Goal: Check status

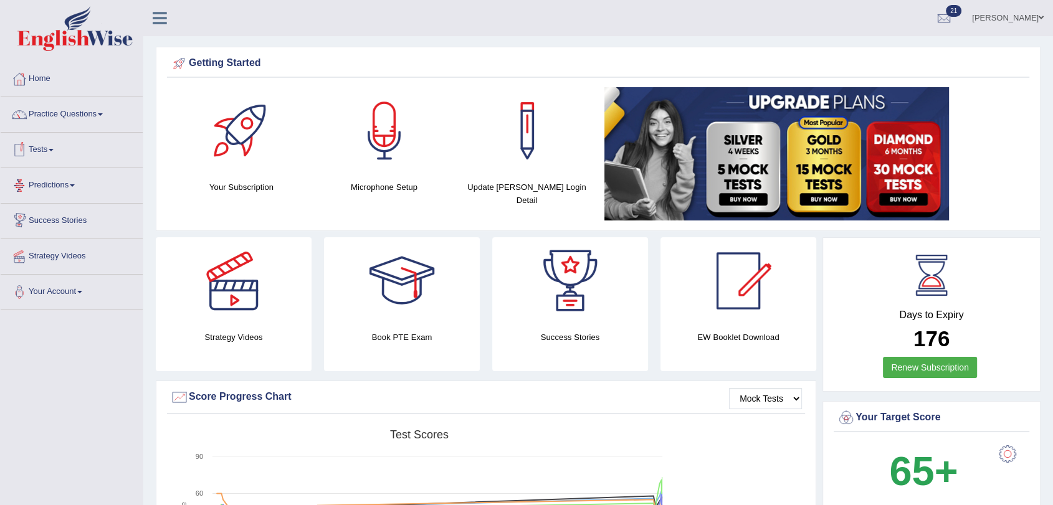
click at [53, 147] on link "Tests" at bounding box center [72, 148] width 142 height 31
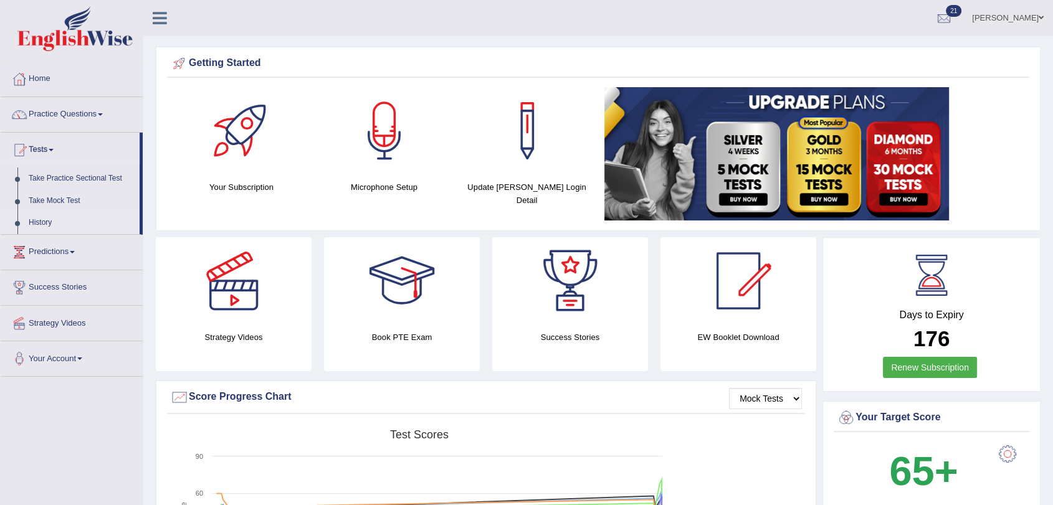
click at [39, 226] on link "History" at bounding box center [81, 223] width 116 height 22
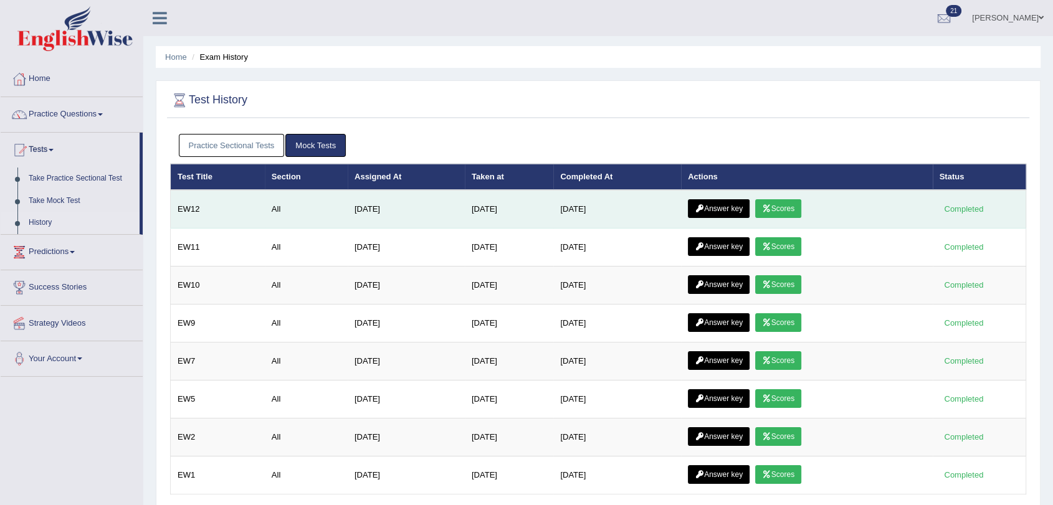
click at [785, 210] on link "Scores" at bounding box center [778, 208] width 46 height 19
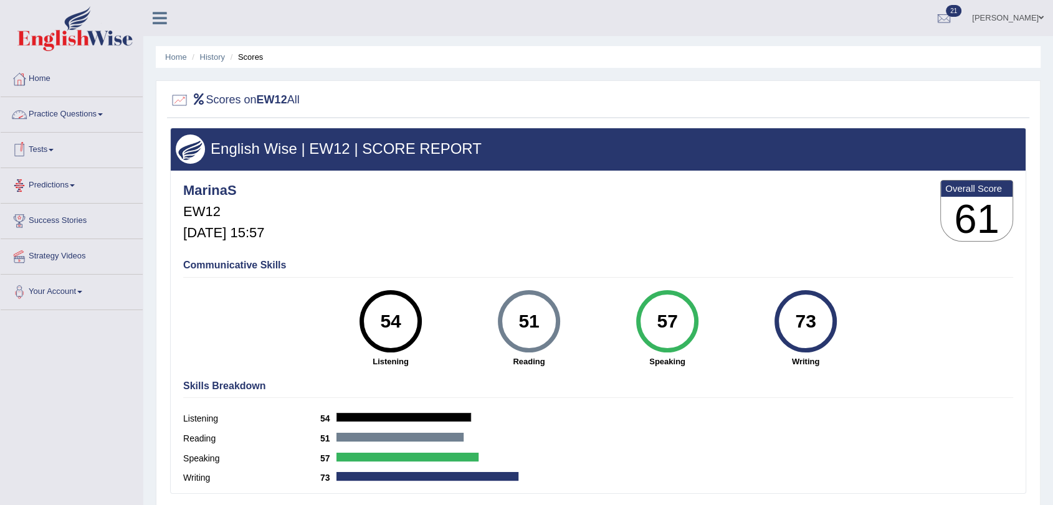
click at [78, 111] on link "Practice Questions" at bounding box center [72, 112] width 142 height 31
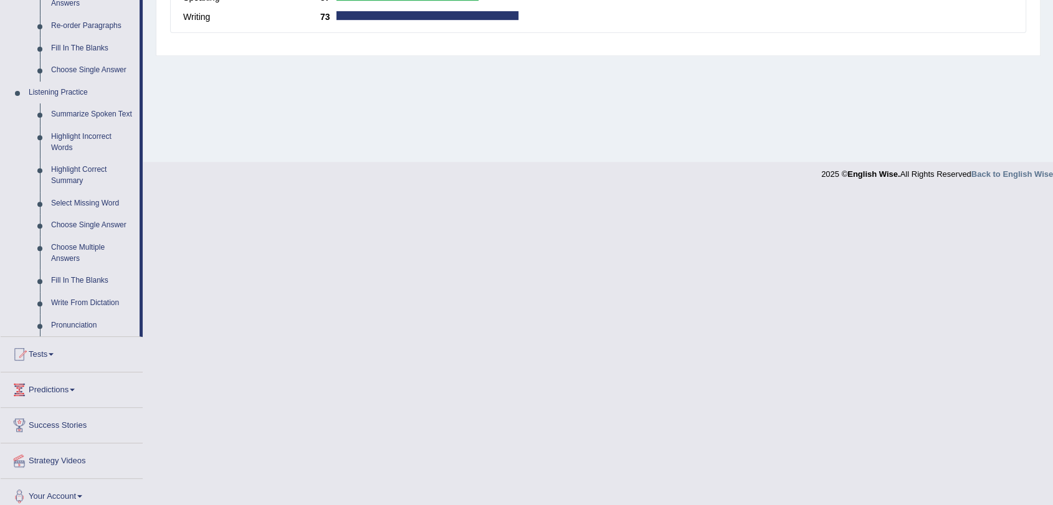
scroll to position [470, 0]
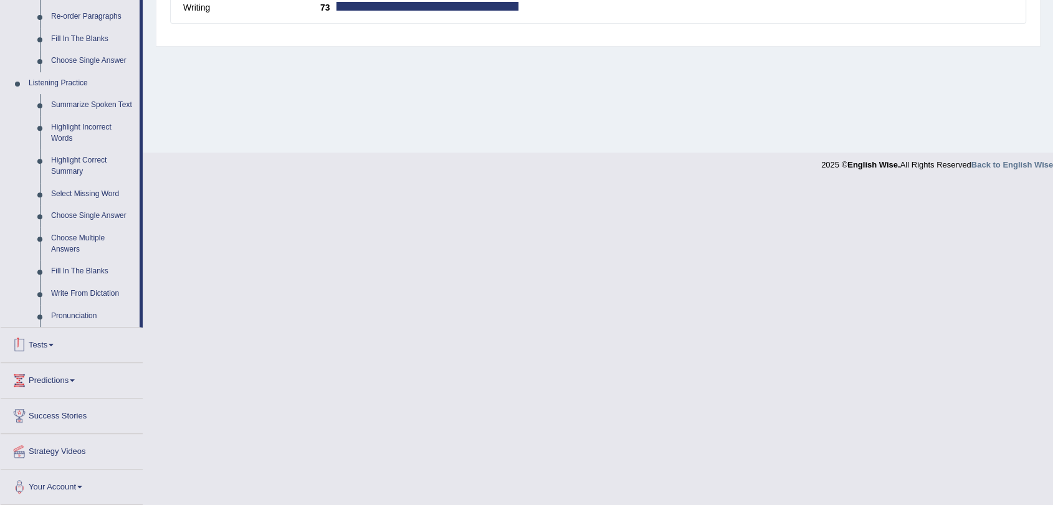
click at [49, 351] on link "Tests" at bounding box center [72, 343] width 142 height 31
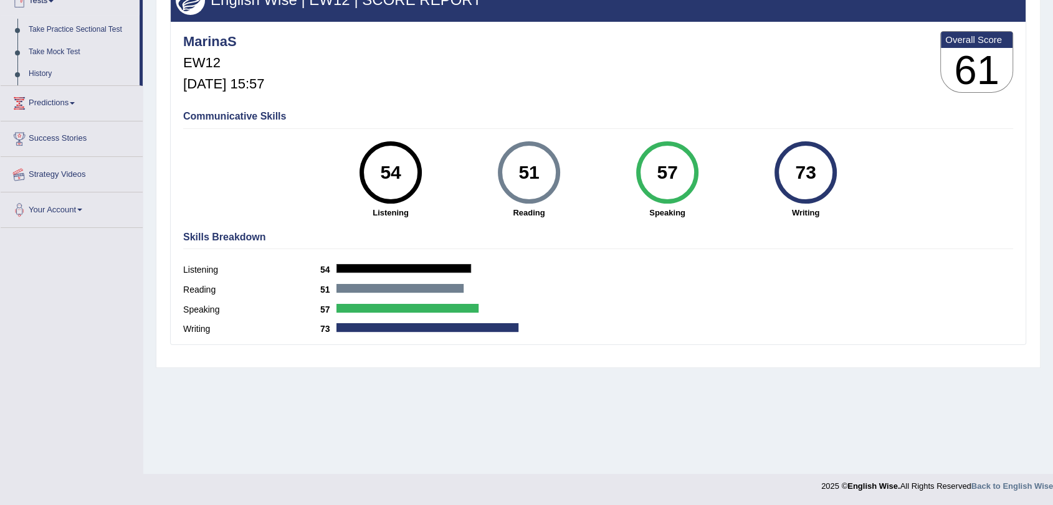
scroll to position [148, 0]
click at [40, 72] on link "History" at bounding box center [81, 75] width 116 height 22
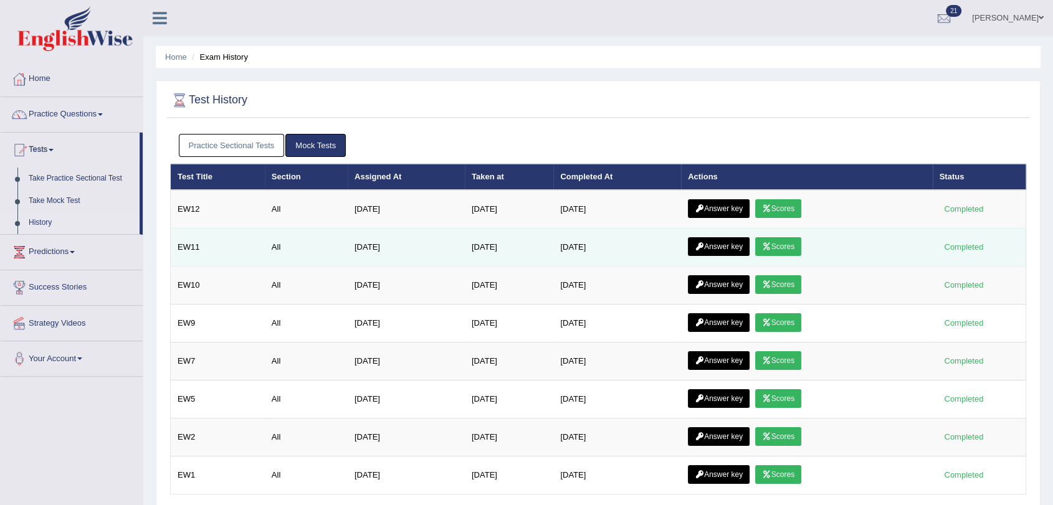
click at [785, 245] on link "Scores" at bounding box center [778, 246] width 46 height 19
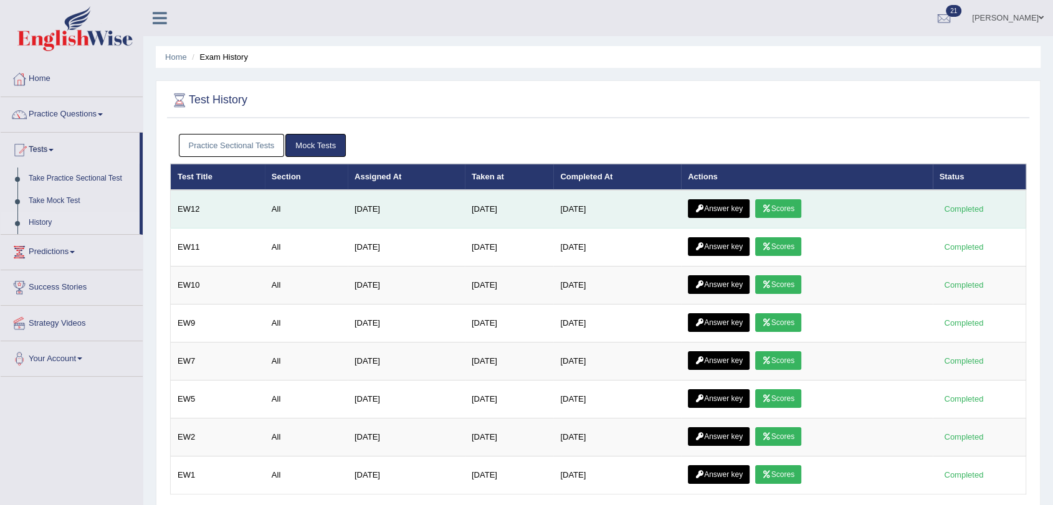
click at [782, 202] on link "Scores" at bounding box center [778, 208] width 46 height 19
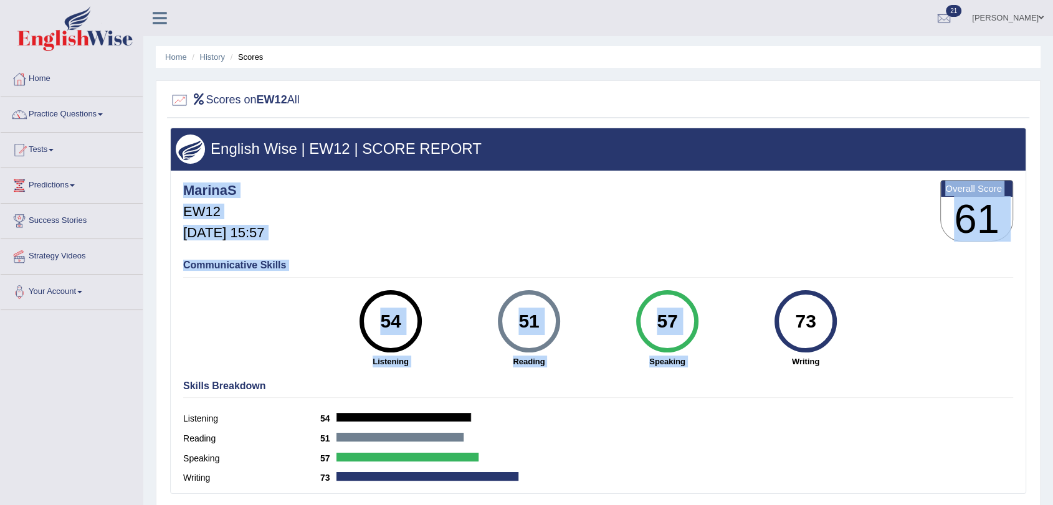
drag, startPoint x: 750, startPoint y: 189, endPoint x: 739, endPoint y: 290, distance: 101.6
click at [739, 177] on div "MarinaS EW12 [DATE] 15:57 Overall Score 61 Communicative Skills 54 Listening 51…" at bounding box center [598, 174] width 854 height 6
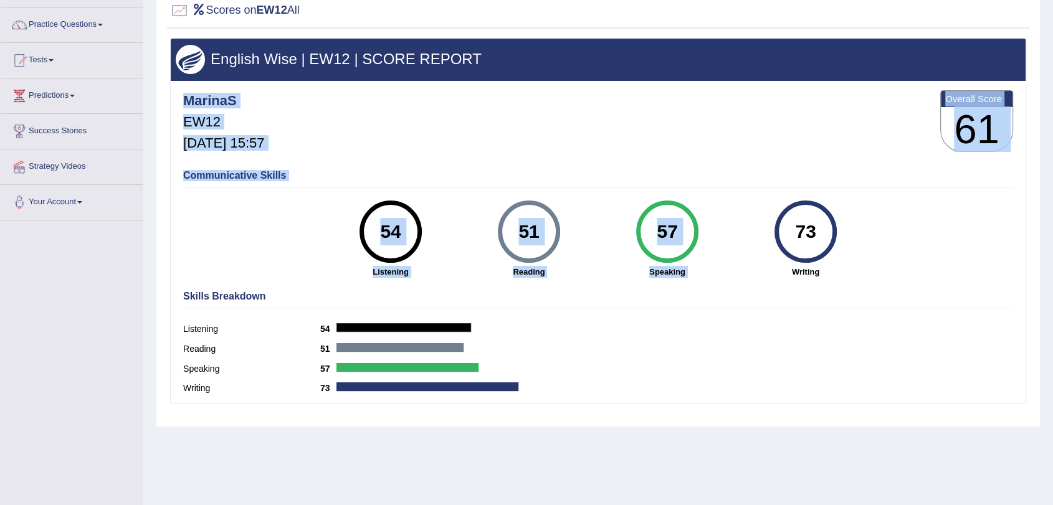
scroll to position [91, 0]
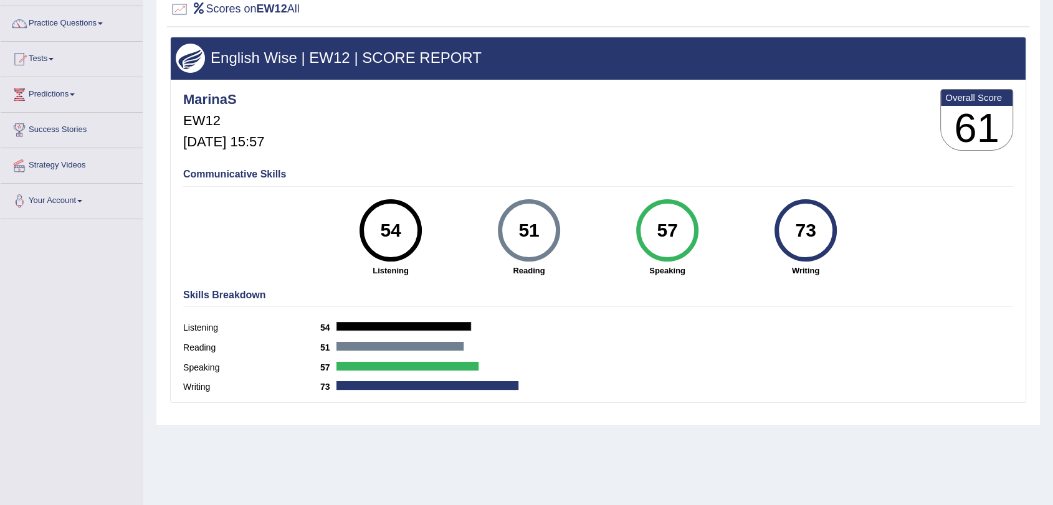
click at [739, 290] on h4 "Skills Breakdown" at bounding box center [598, 295] width 830 height 11
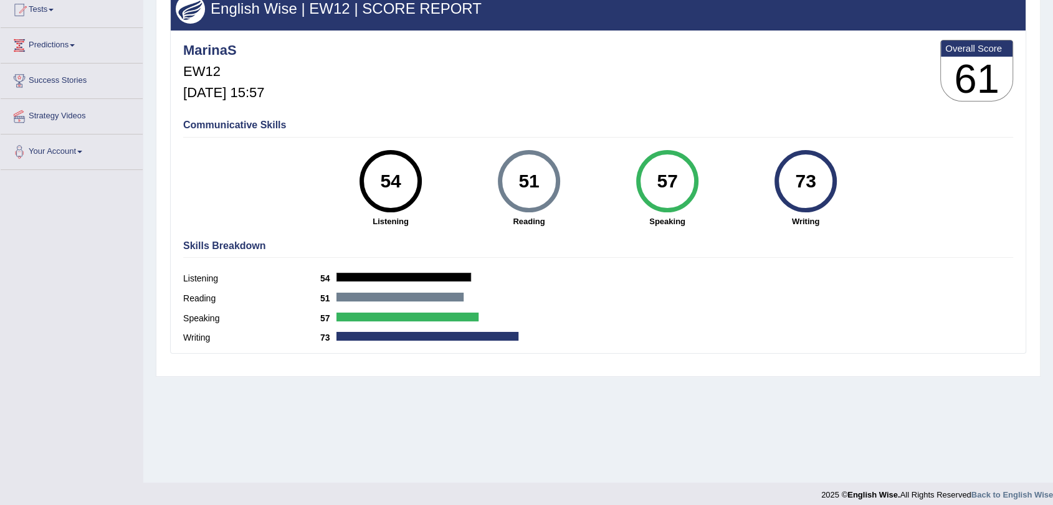
scroll to position [141, 0]
